Goal: Task Accomplishment & Management: Use online tool/utility

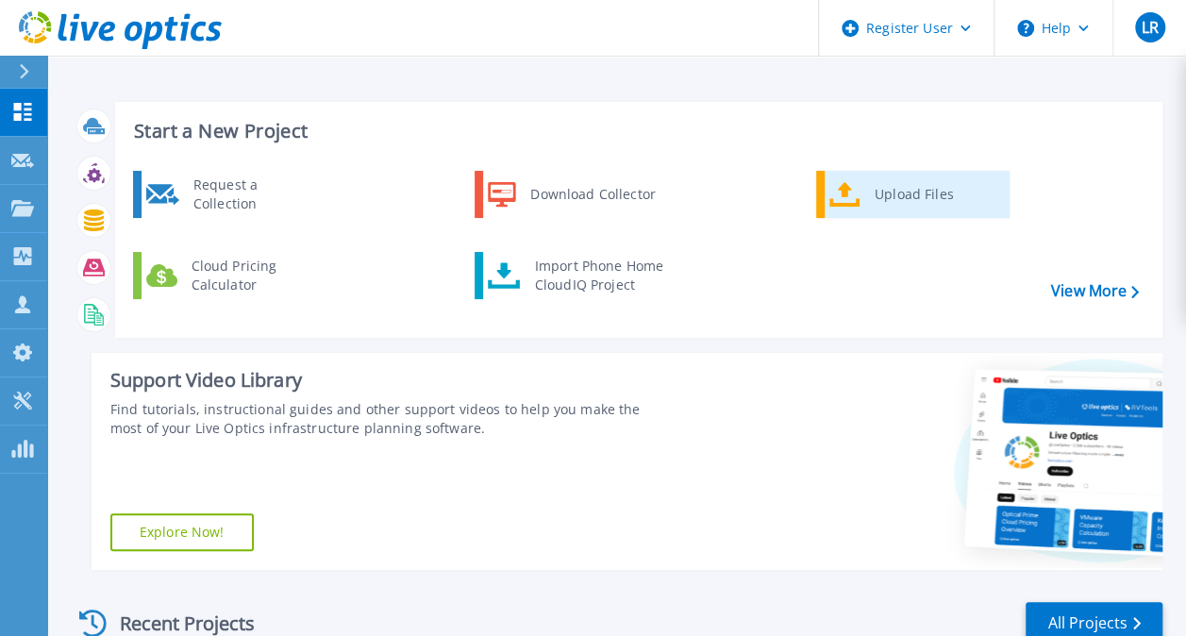
click at [883, 190] on div "Upload Files" at bounding box center [935, 195] width 140 height 38
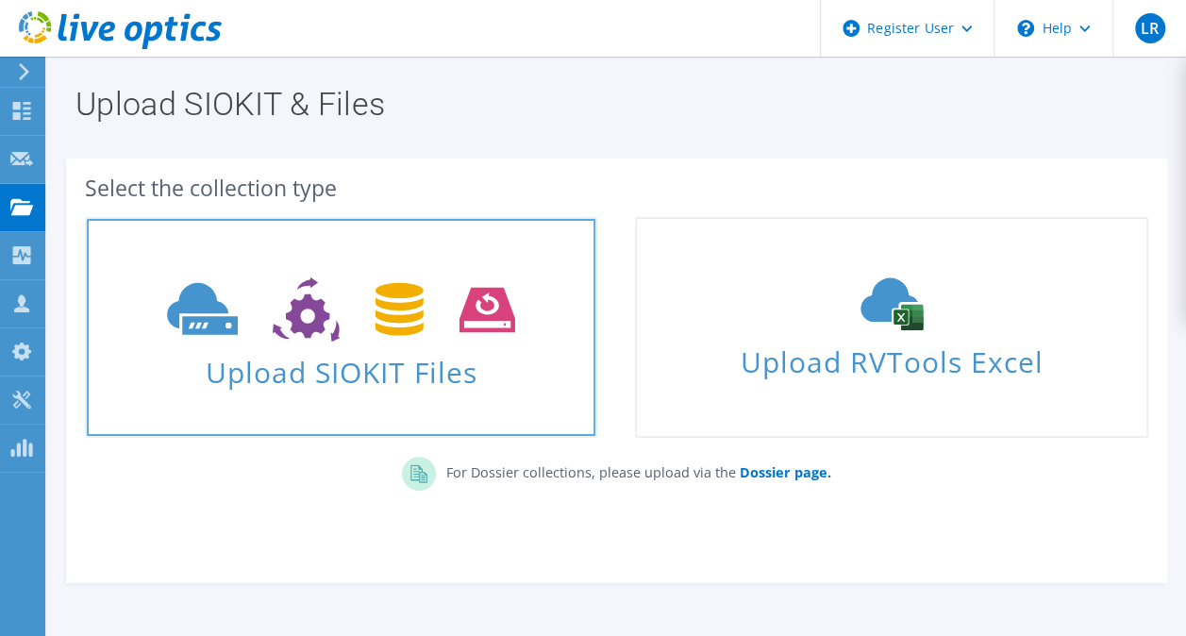
click at [460, 334] on icon at bounding box center [341, 309] width 348 height 65
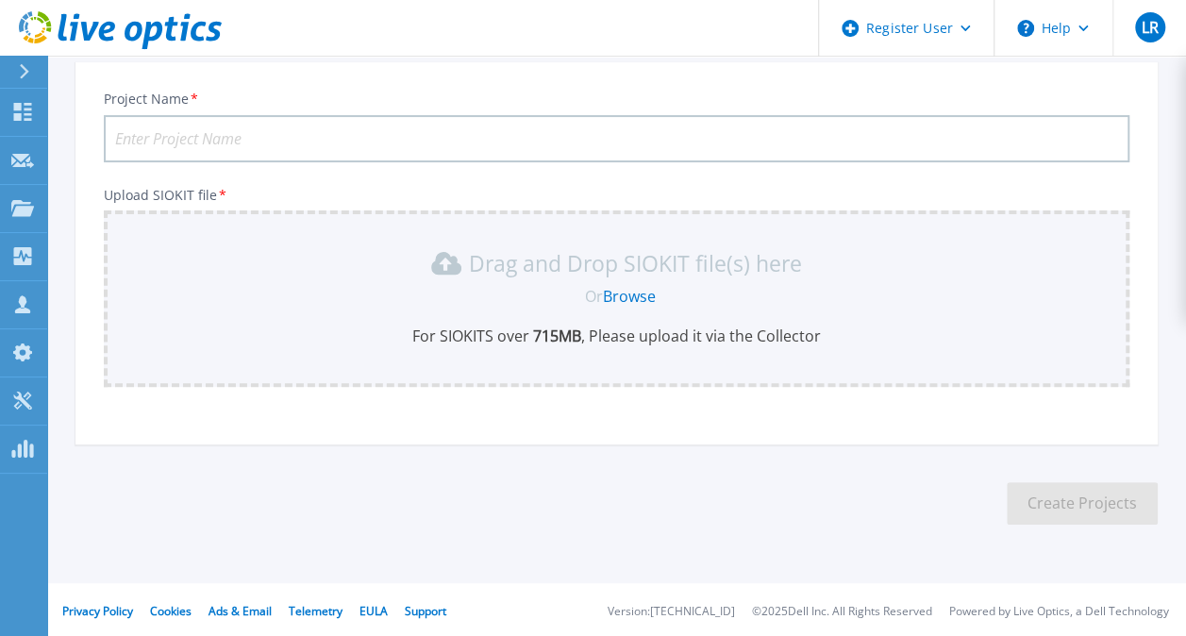
scroll to position [115, 0]
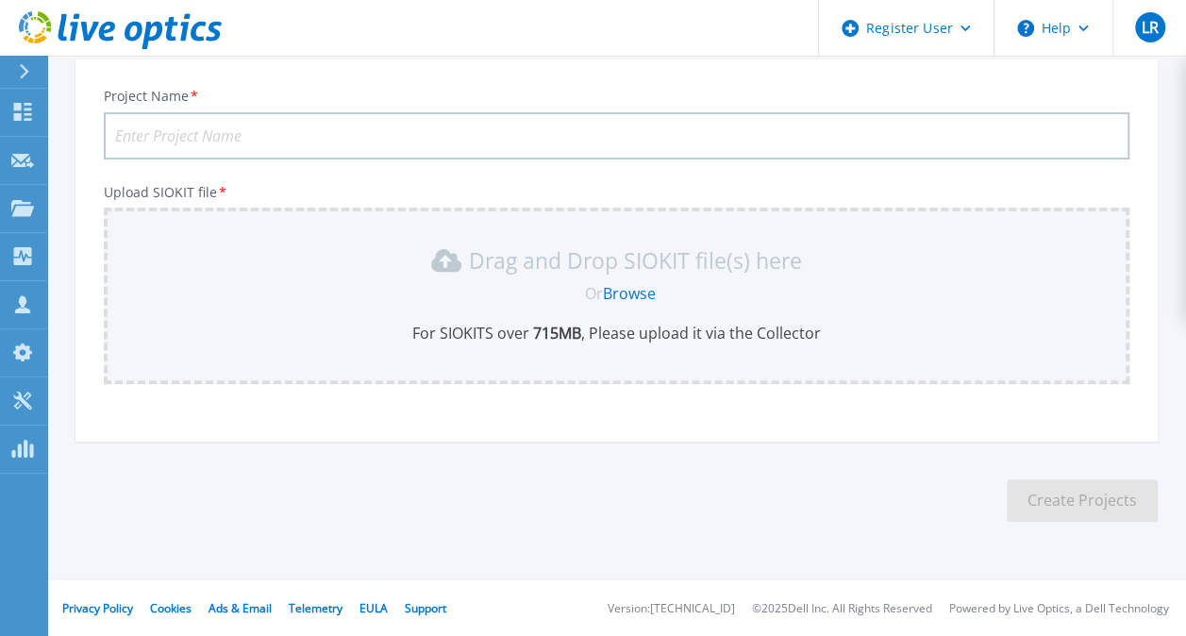
click at [294, 126] on input "Project Name *" at bounding box center [617, 135] width 1026 height 47
paste input "HCI SERVER ACDI X DELL"
type input "HCI SERVER ACDI X DELL"
click at [465, 261] on div "Drag and Drop SIOKIT file(s) here" at bounding box center [616, 260] width 1003 height 30
click at [642, 293] on link "Browse" at bounding box center [629, 293] width 53 height 21
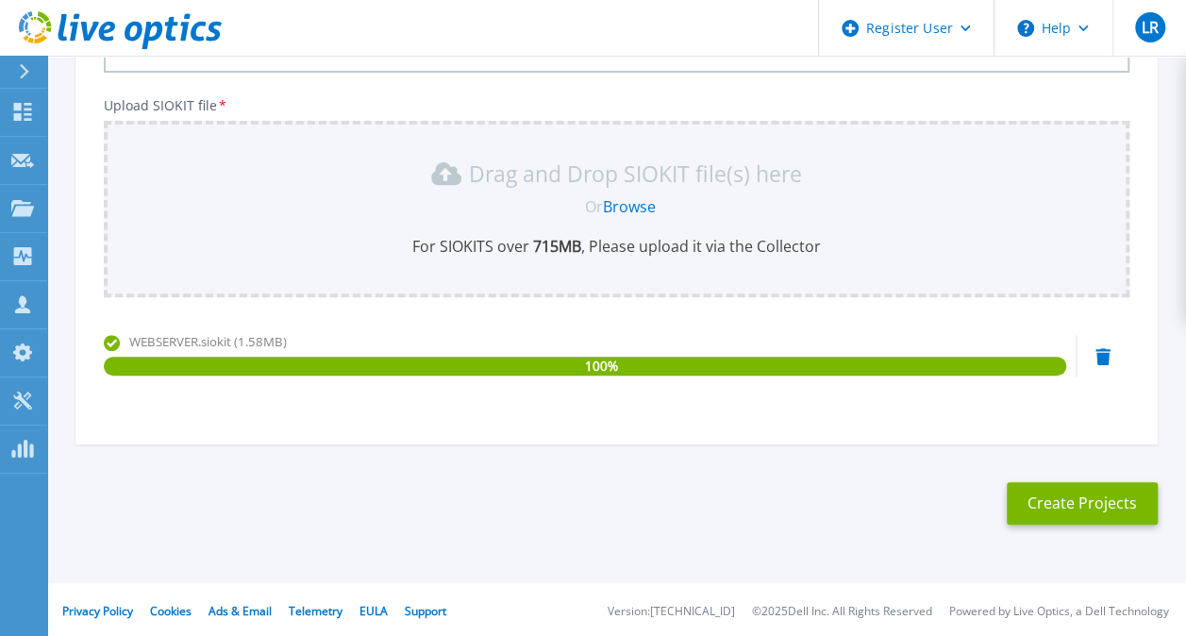
scroll to position [206, 0]
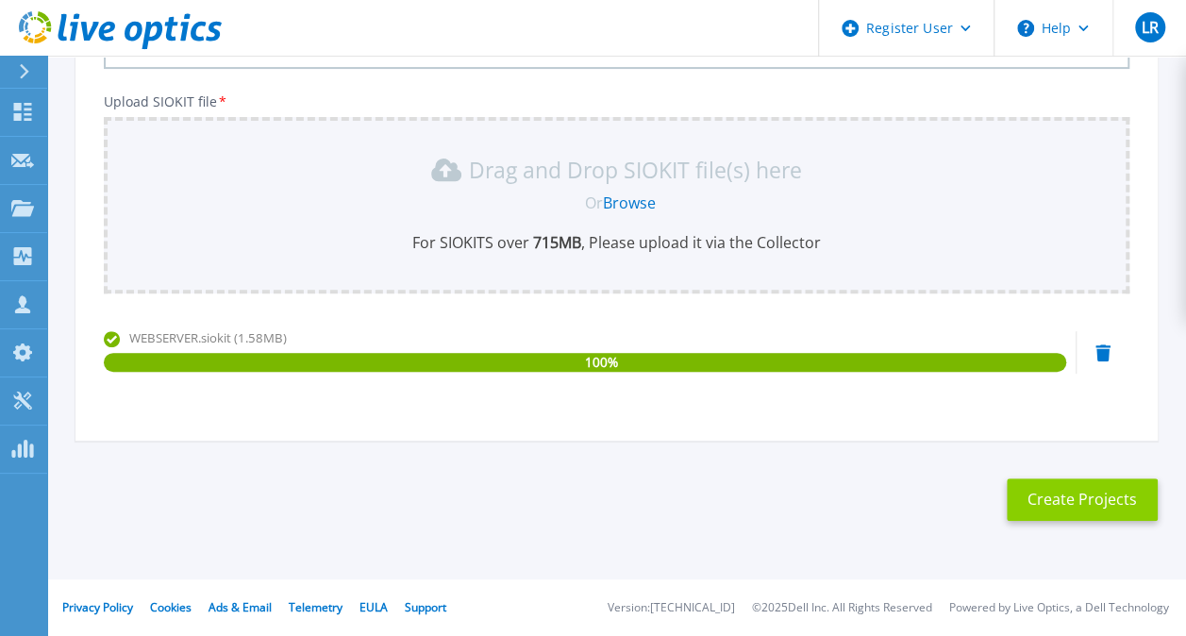
click at [1067, 496] on button "Create Projects" at bounding box center [1082, 500] width 151 height 42
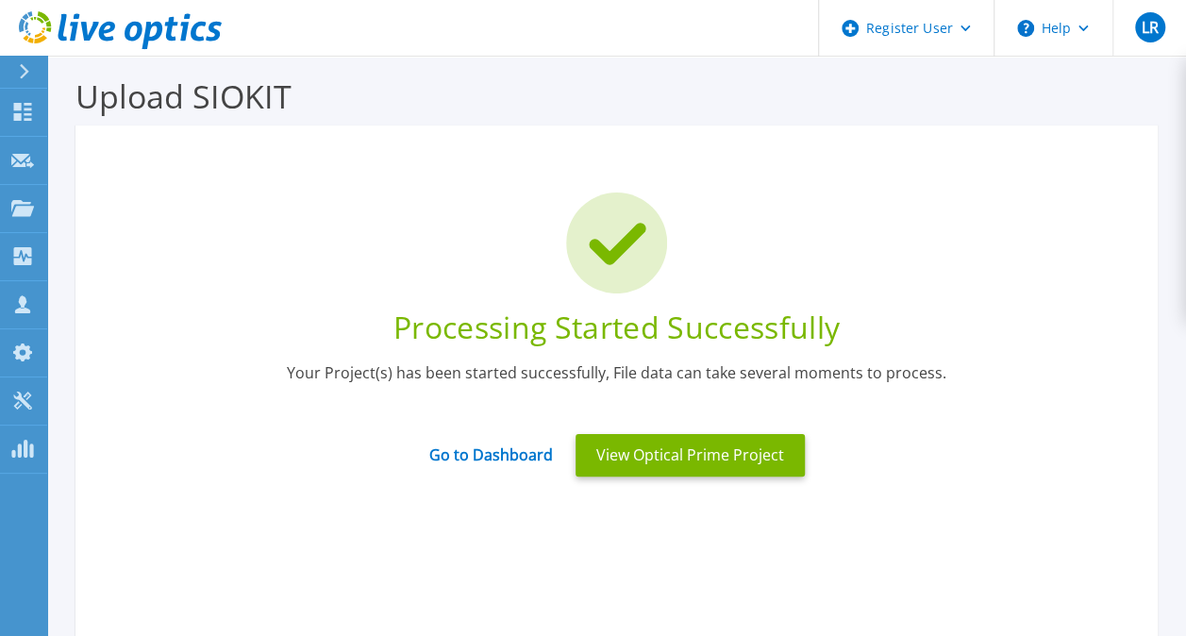
scroll to position [0, 0]
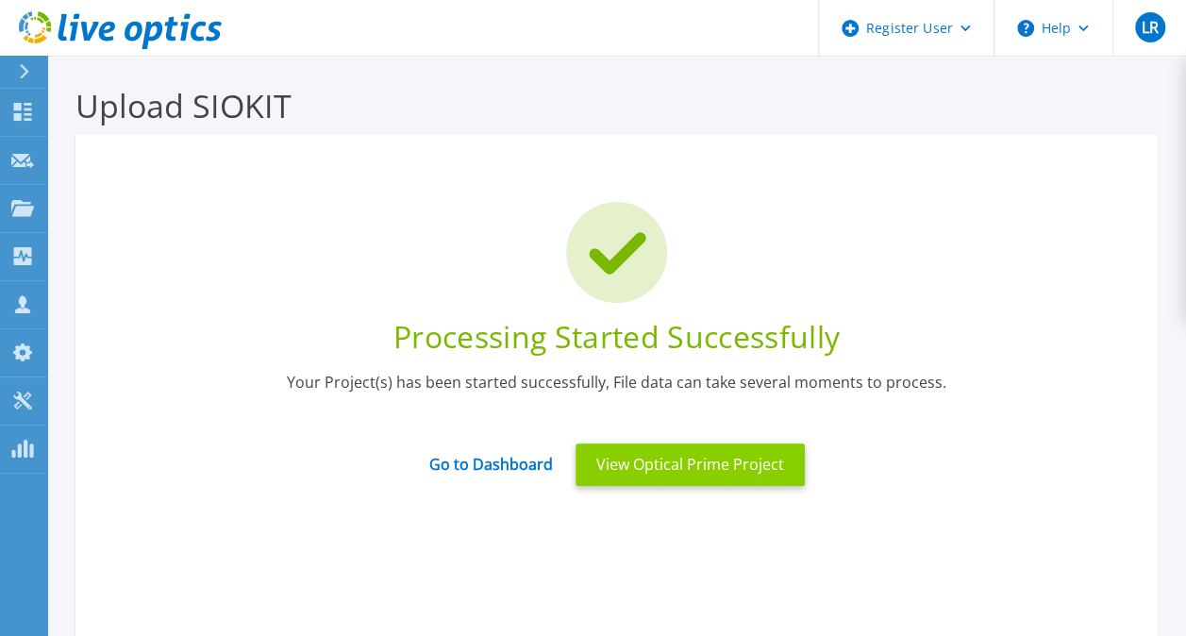
click at [653, 468] on button "View Optical Prime Project" at bounding box center [690, 465] width 229 height 42
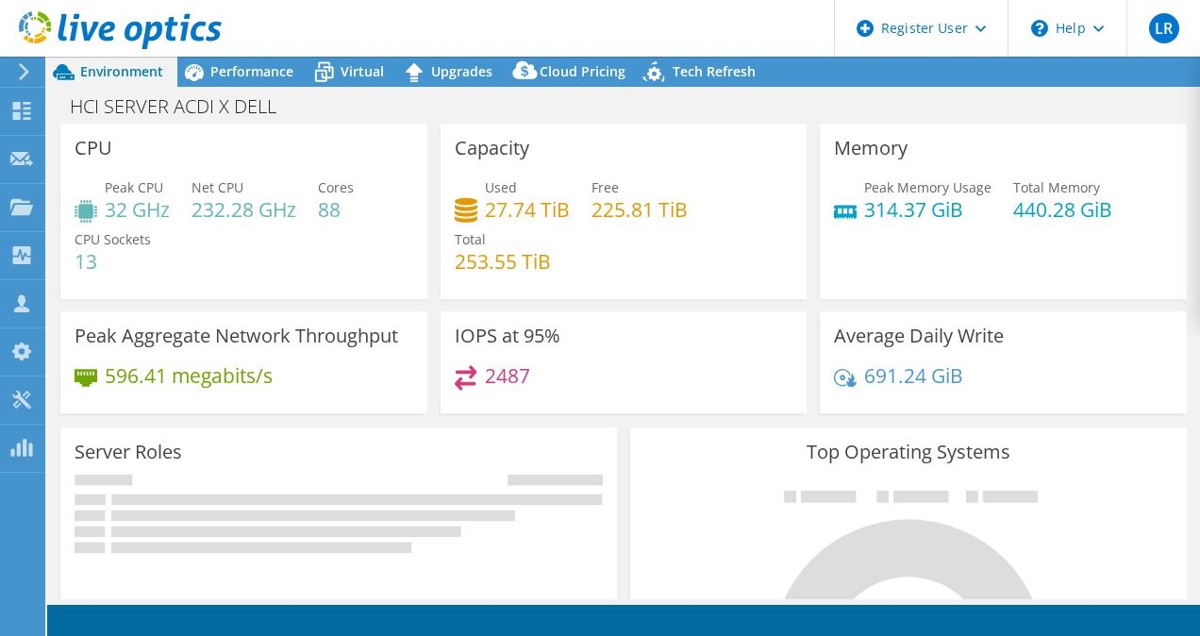
select select "USD"
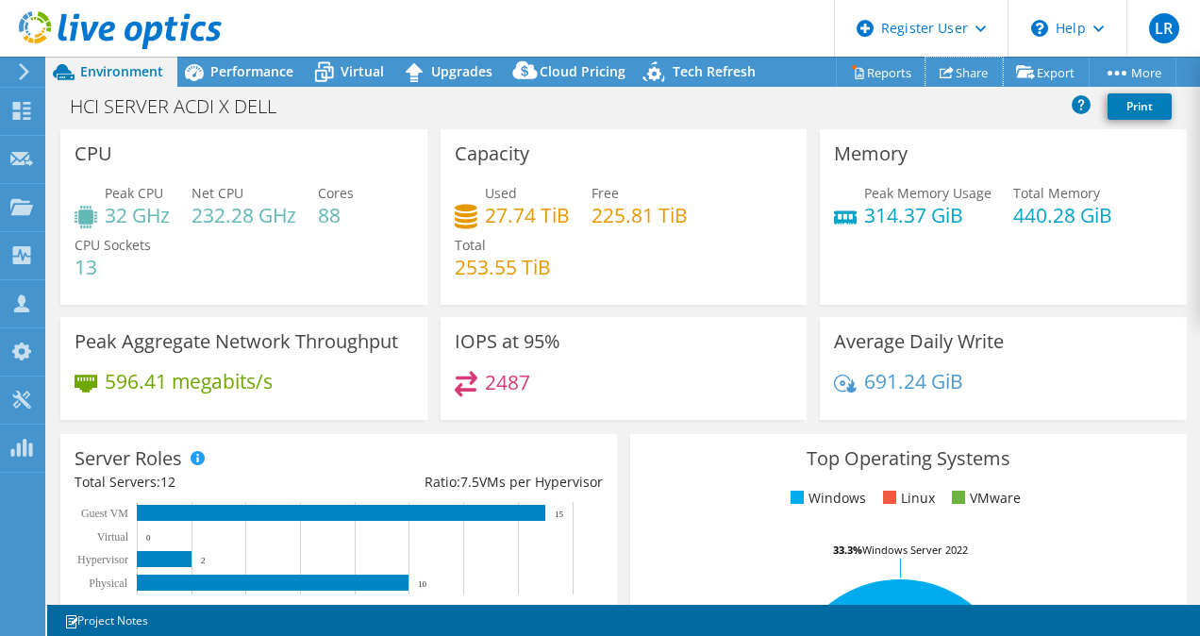
click at [977, 75] on link "Share" at bounding box center [964, 72] width 77 height 29
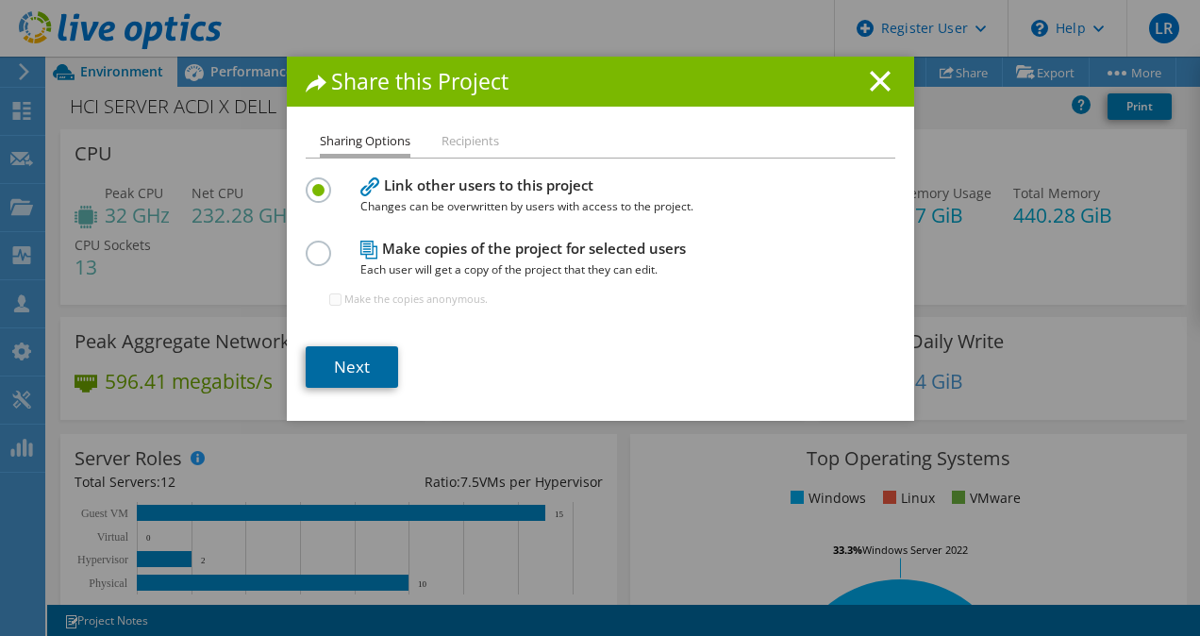
click at [376, 365] on link "Next" at bounding box center [352, 367] width 92 height 42
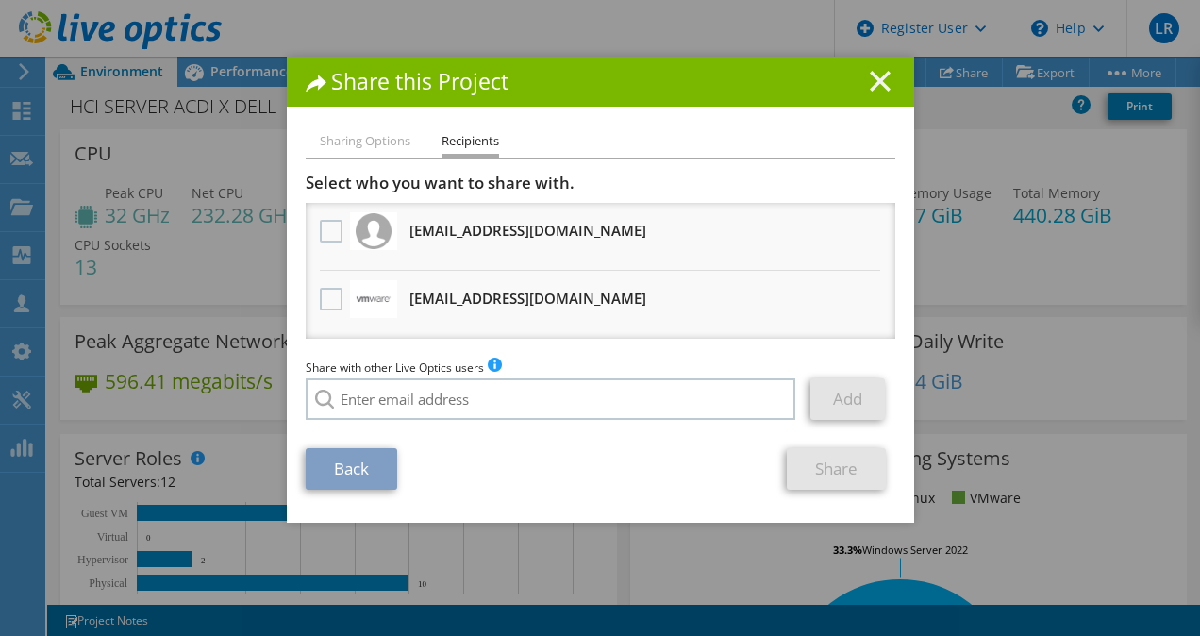
click at [870, 85] on icon at bounding box center [880, 81] width 21 height 21
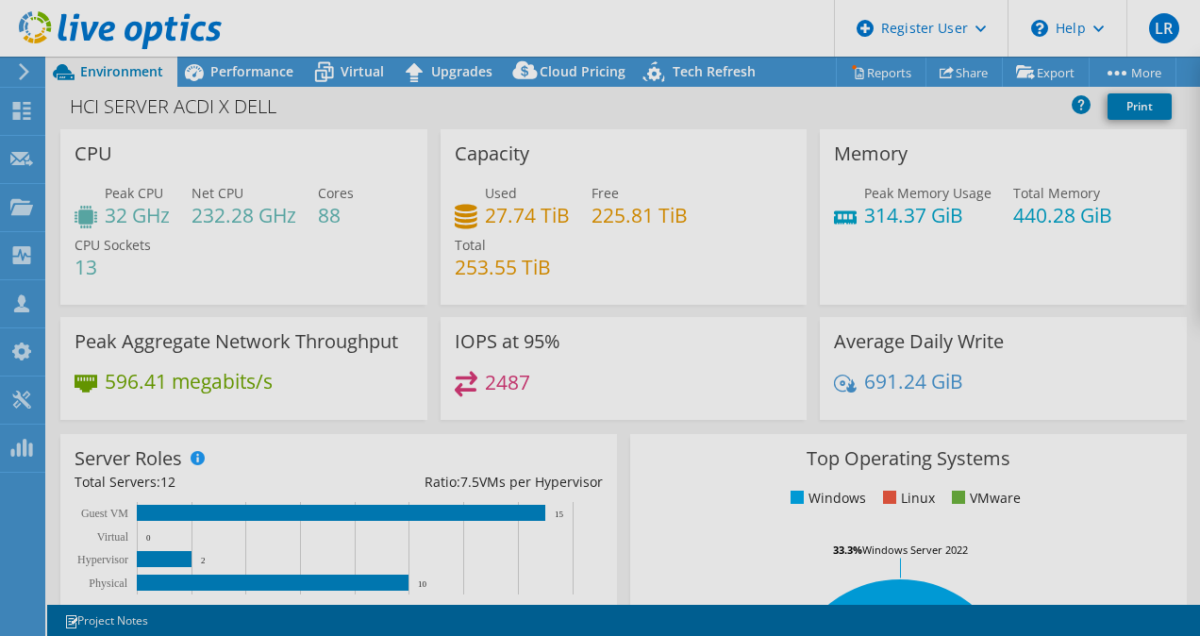
click at [1136, 66] on div "This project has been archived. No changes can be made, and graphs and summary …" at bounding box center [623, 346] width 1153 height 579
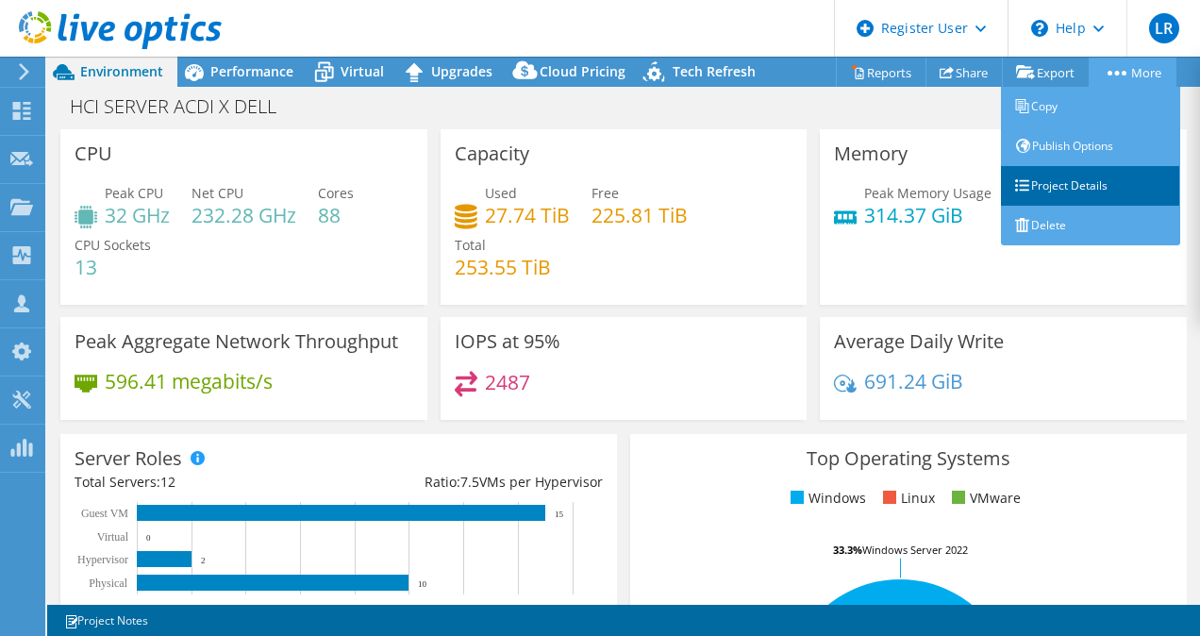
click at [1056, 181] on link "Project Details" at bounding box center [1090, 186] width 179 height 40
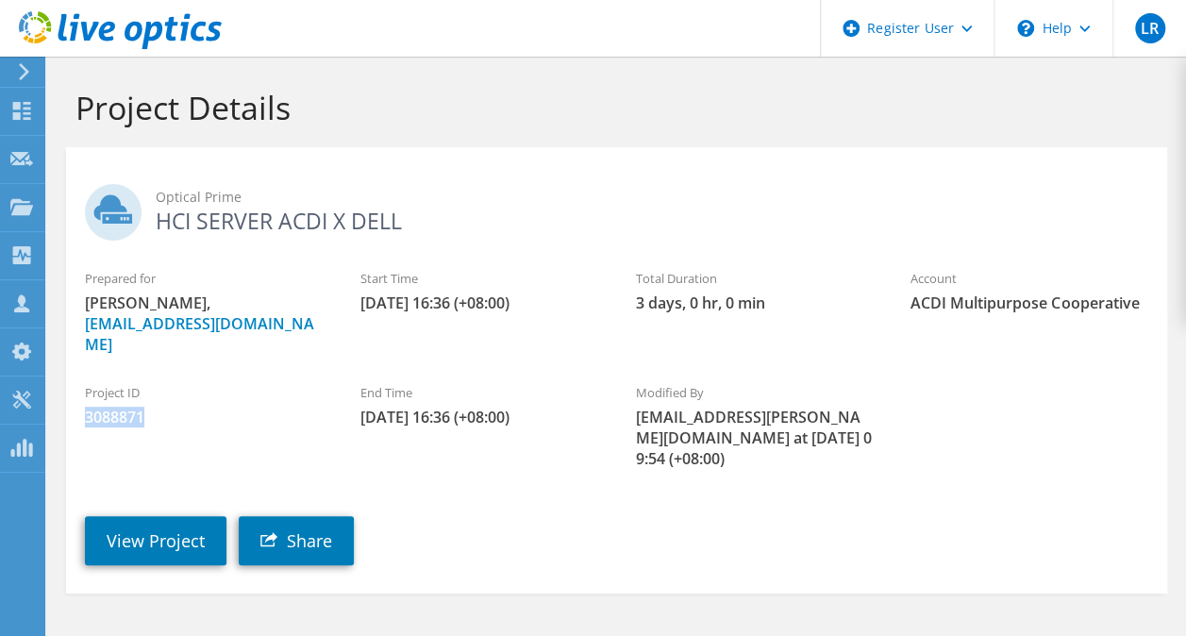
drag, startPoint x: 150, startPoint y: 399, endPoint x: 77, endPoint y: 399, distance: 72.7
click at [77, 399] on div "Project ID 3088871" at bounding box center [204, 405] width 276 height 63
drag, startPoint x: 77, startPoint y: 399, endPoint x: 99, endPoint y: 395, distance: 22.2
drag, startPoint x: 99, startPoint y: 395, endPoint x: 455, endPoint y: 98, distance: 463.1
click at [455, 98] on h1 "Project Details" at bounding box center [612, 108] width 1073 height 40
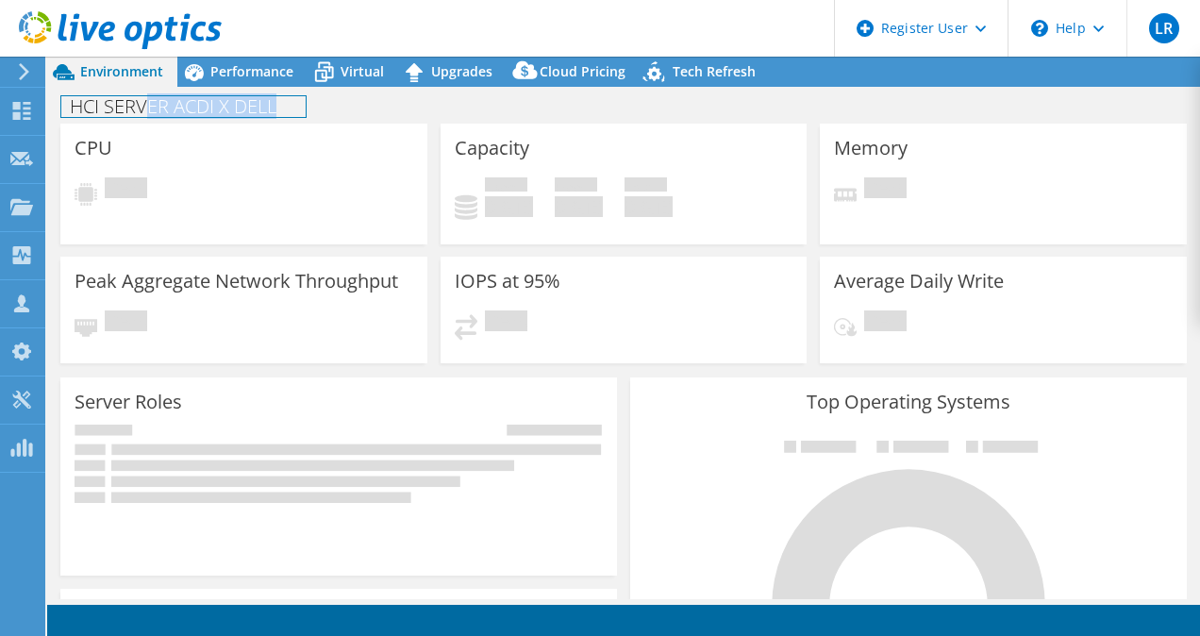
select select "USD"
drag, startPoint x: 282, startPoint y: 102, endPoint x: 62, endPoint y: 104, distance: 219.9
click at [62, 104] on h1 "HCI SERVER ACDI X DELL" at bounding box center [183, 106] width 244 height 21
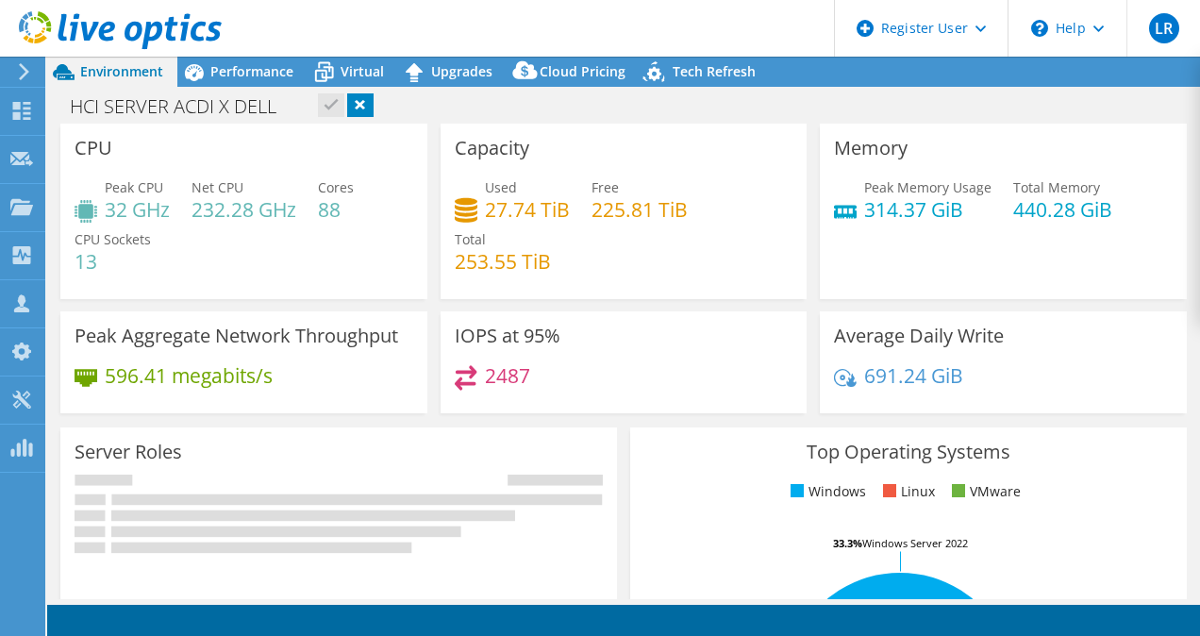
click at [473, 95] on div "HCI SERVER ACDI X DELL Print" at bounding box center [623, 106] width 1153 height 35
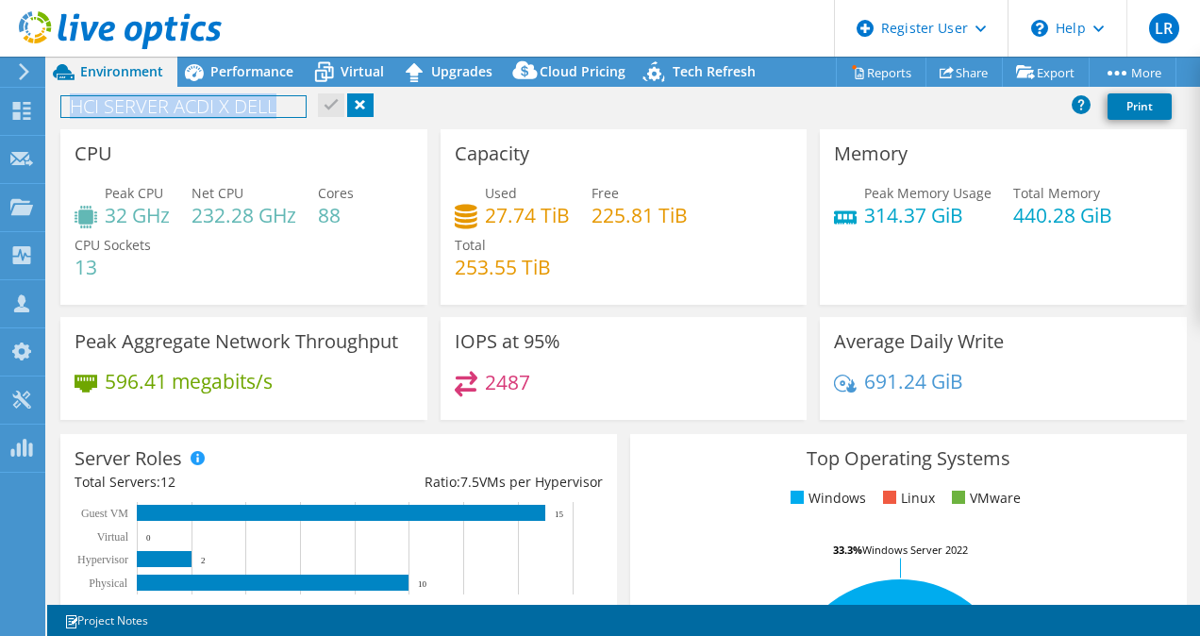
drag, startPoint x: 294, startPoint y: 115, endPoint x: 63, endPoint y: 104, distance: 231.5
click at [63, 104] on h1 "HCI SERVER ACDI X DELL" at bounding box center [183, 106] width 244 height 21
copy h1 "HCI SERVER ACDI X DELL"
click at [596, 126] on div "HCI SERVER ACDI X DELL Print" at bounding box center [623, 109] width 1153 height 41
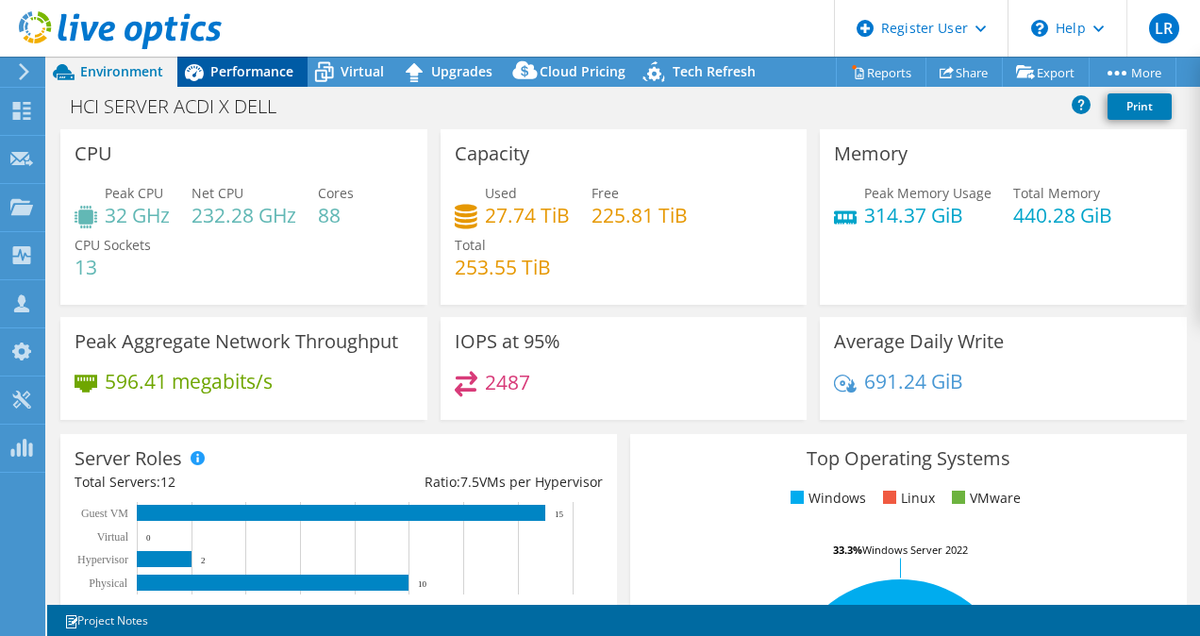
click at [268, 77] on span "Performance" at bounding box center [251, 71] width 83 height 18
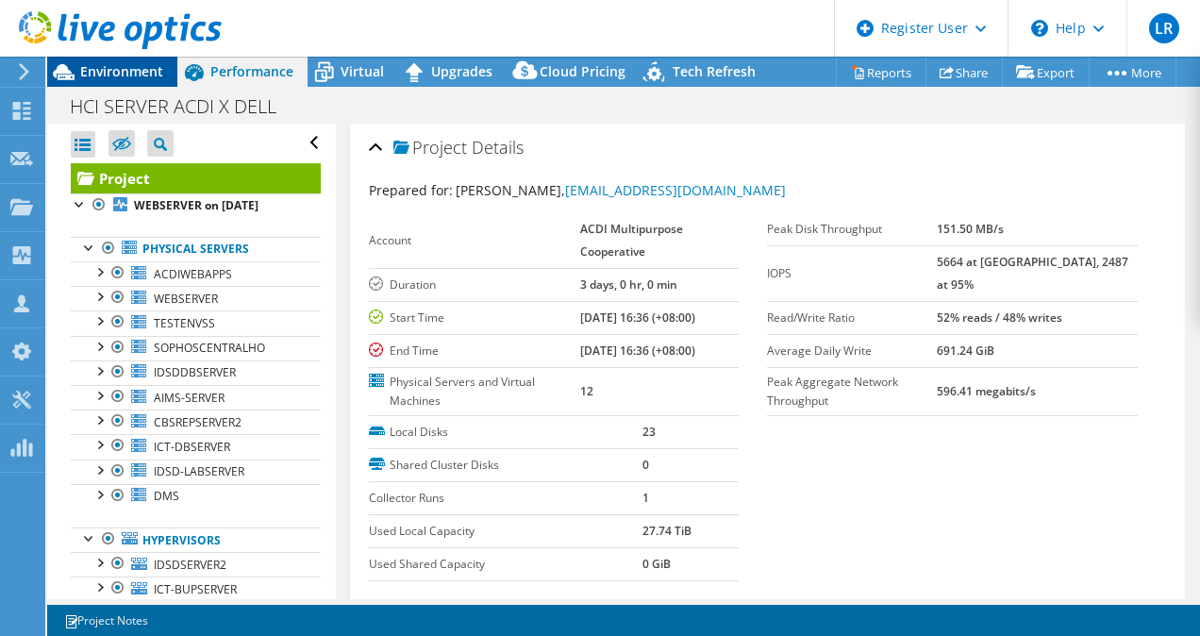
click at [139, 74] on span "Environment" at bounding box center [121, 71] width 83 height 18
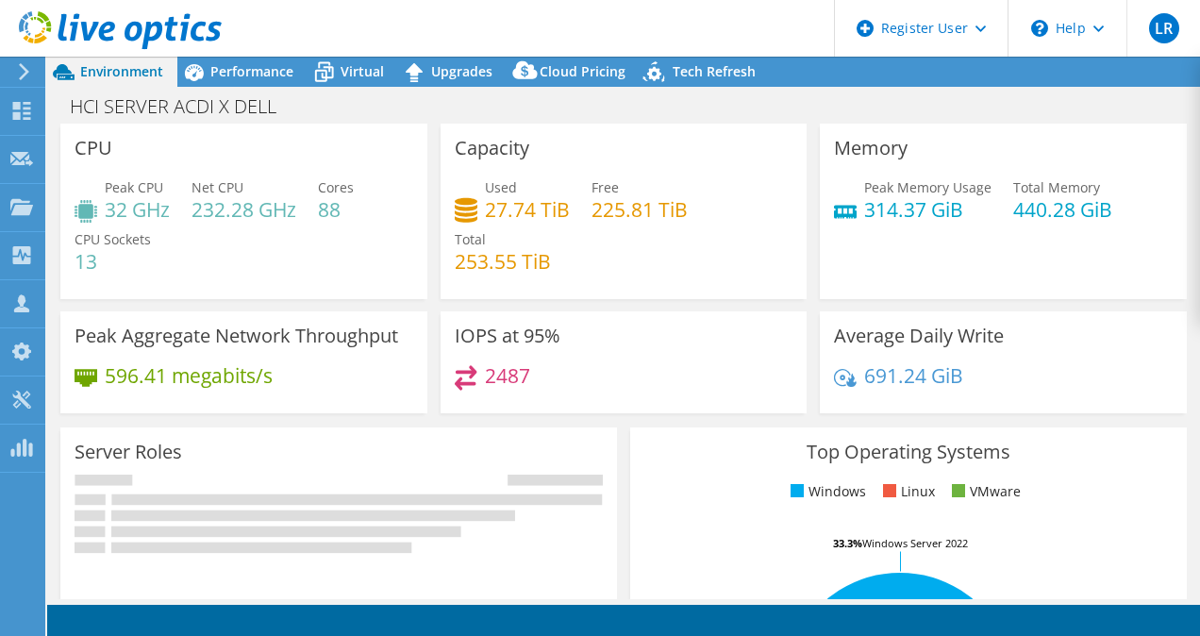
select select "USD"
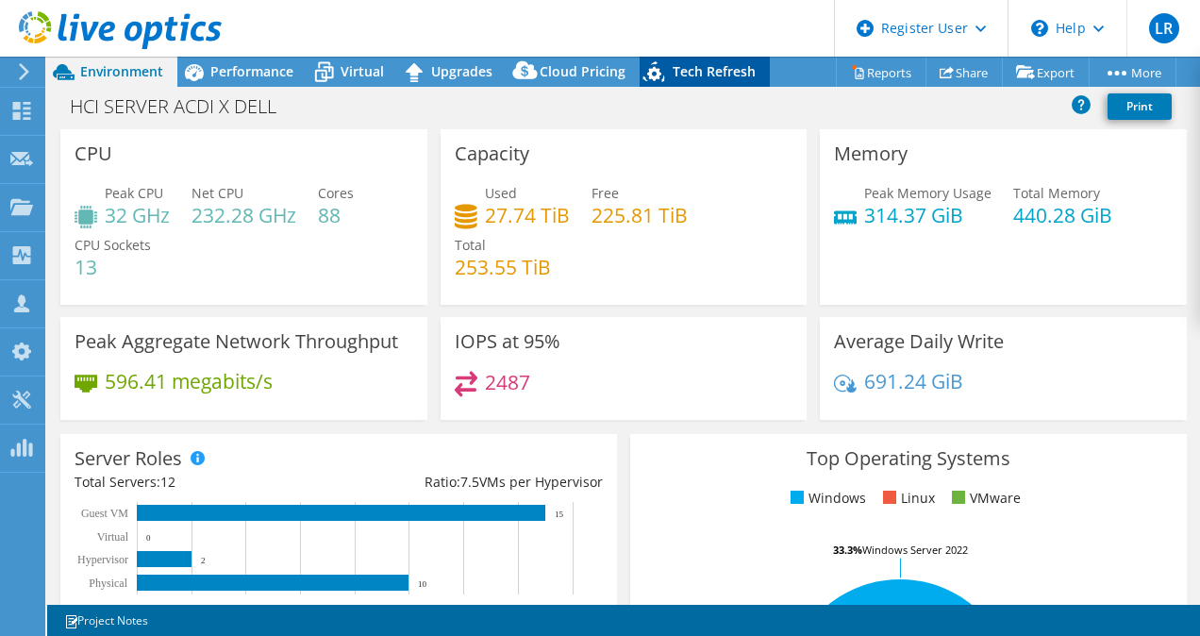
click at [702, 73] on span "Tech Refresh" at bounding box center [714, 71] width 83 height 18
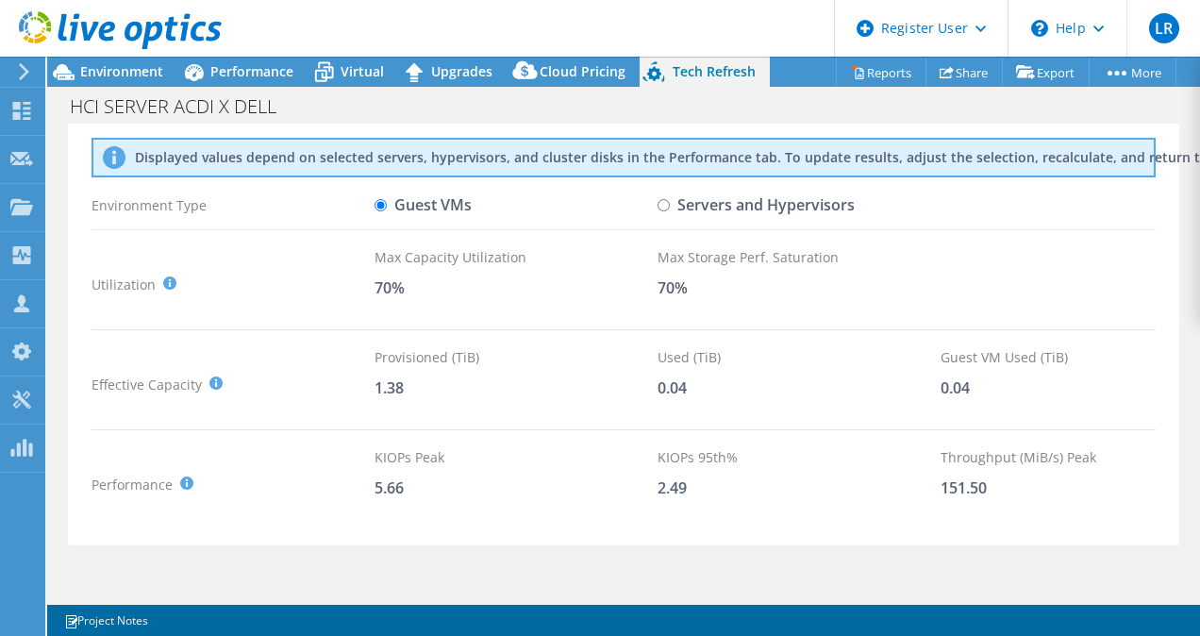
scroll to position [94, 0]
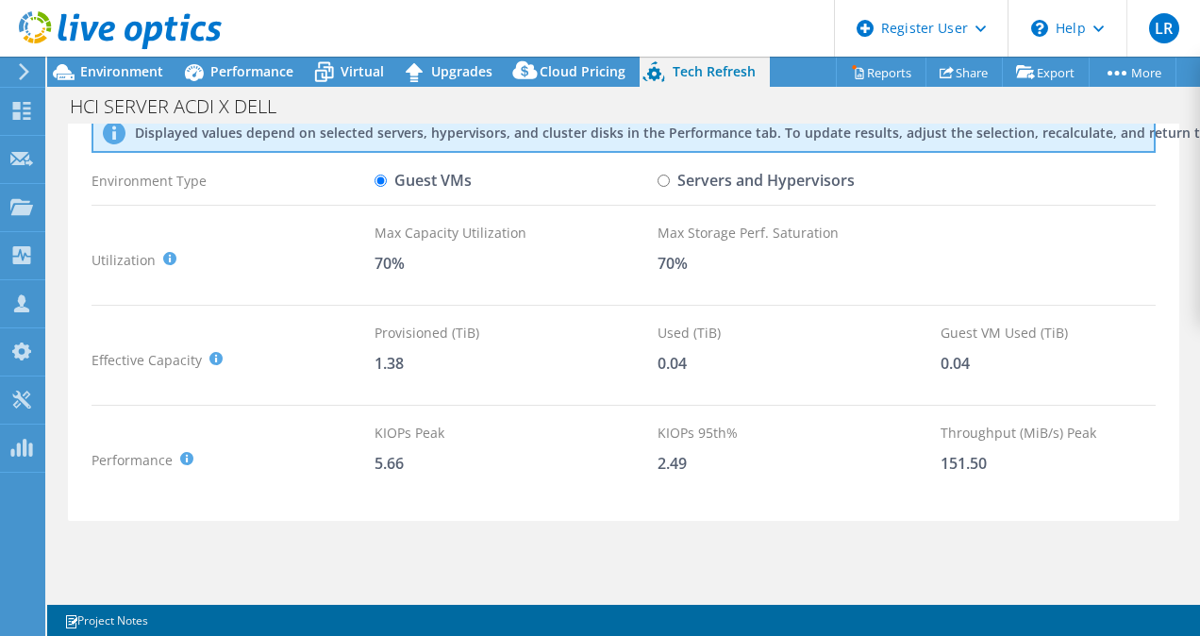
click at [726, 181] on label "Servers and Hypervisors" at bounding box center [756, 180] width 197 height 33
click at [670, 181] on input "Servers and Hypervisors" at bounding box center [664, 181] width 12 height 12
radio input "true"
radio input "false"
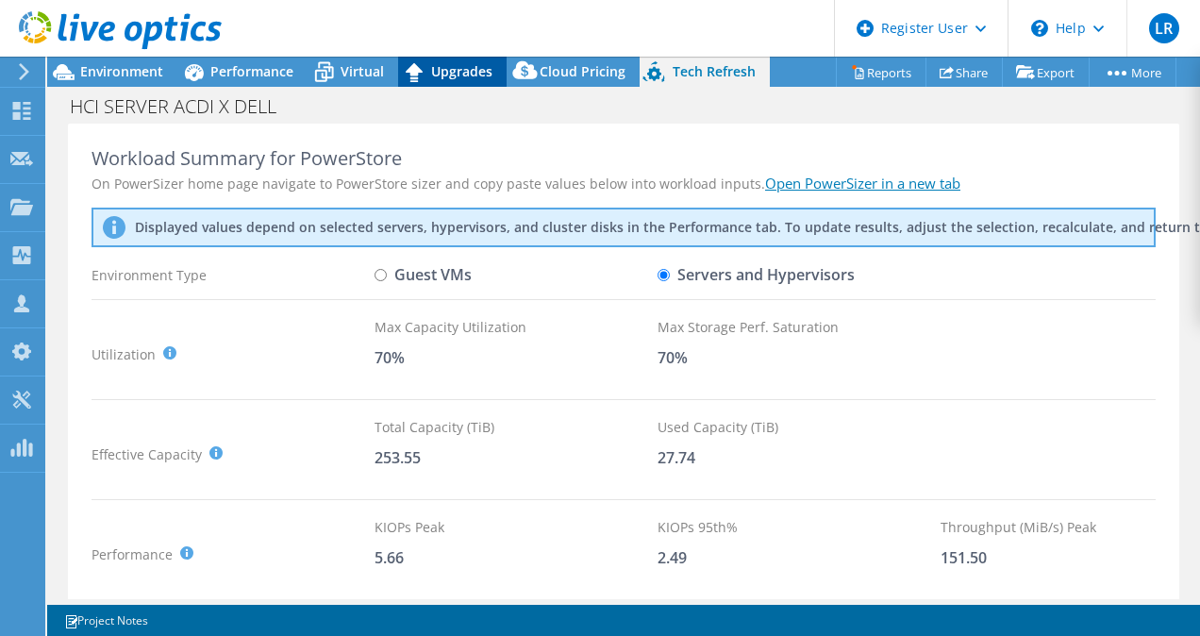
click at [454, 70] on span "Upgrades" at bounding box center [461, 71] width 61 height 18
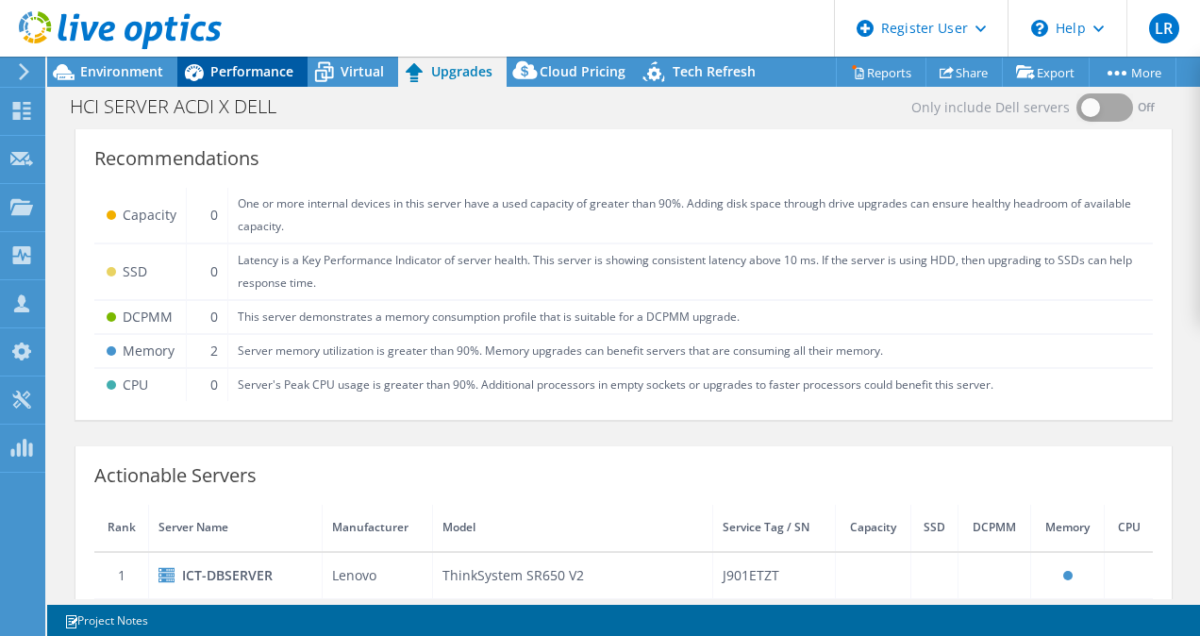
click at [232, 74] on span "Performance" at bounding box center [251, 71] width 83 height 18
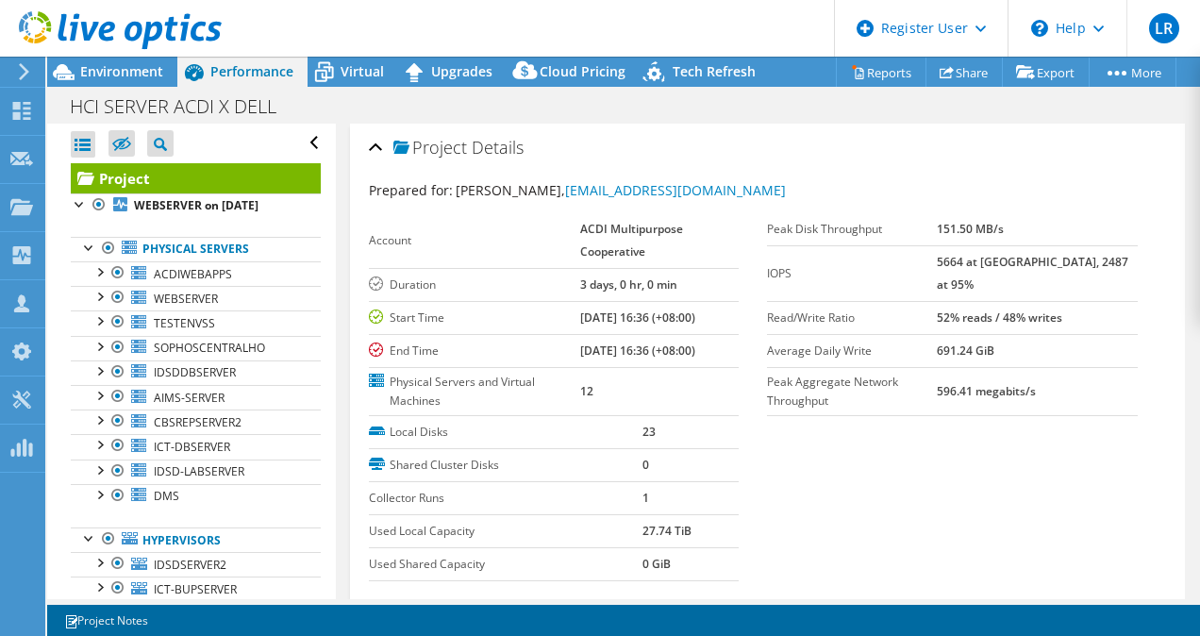
click at [301, 143] on div "Open All Close All Hide Excluded Nodes Project Tree Filter" at bounding box center [196, 144] width 250 height 40
